Goal: Transaction & Acquisition: Purchase product/service

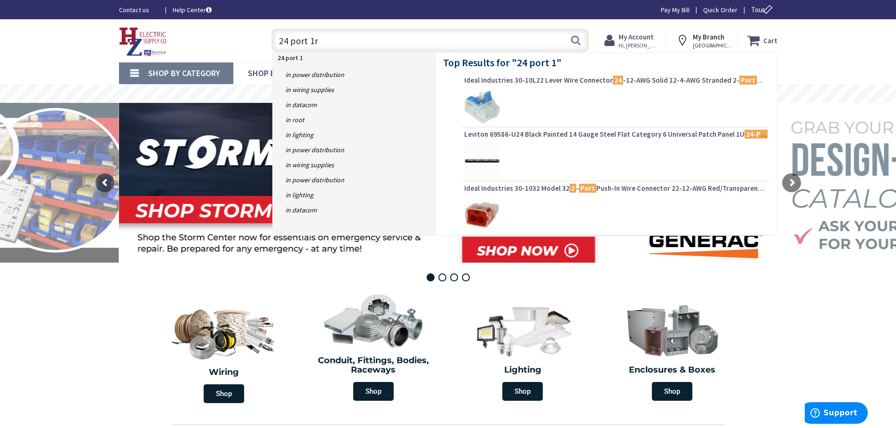
type input "24 port 1ru"
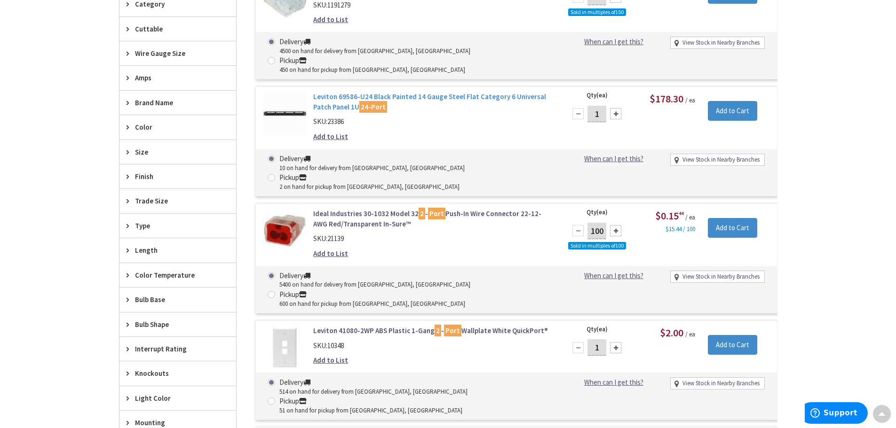
scroll to position [236, 0]
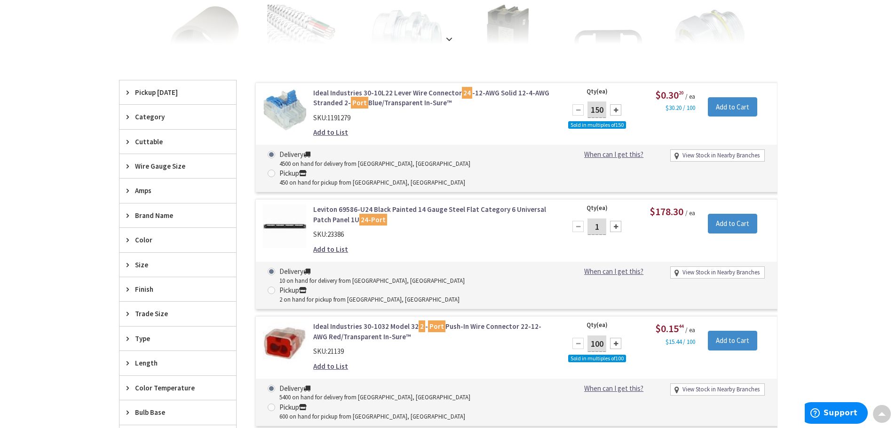
click at [432, 204] on link "Leviton 69586-U24 Black Painted 14 Gauge Steel Flat Category 6 Universal Patch …" at bounding box center [432, 214] width 239 height 20
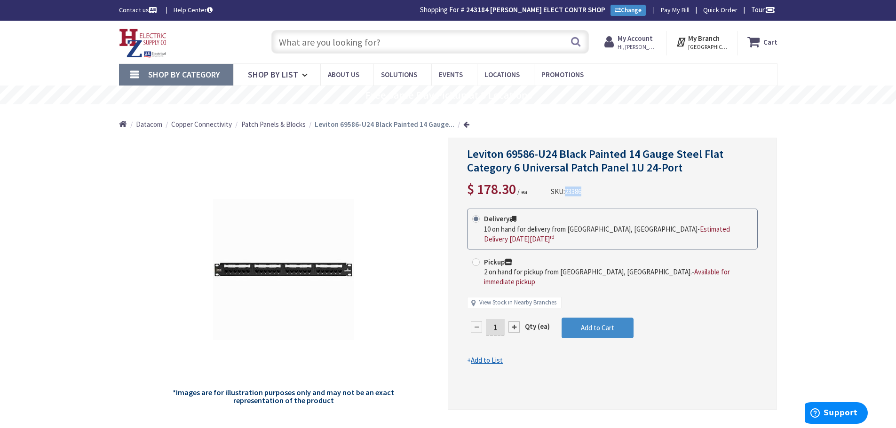
drag, startPoint x: 586, startPoint y: 195, endPoint x: 568, endPoint y: 195, distance: 17.9
click at [568, 195] on div "Leviton 69586-U24 Black Painted 14 Gauge Steel Flat Category 6 Universal Patch …" at bounding box center [612, 174] width 291 height 52
